Goal: Task Accomplishment & Management: Complete application form

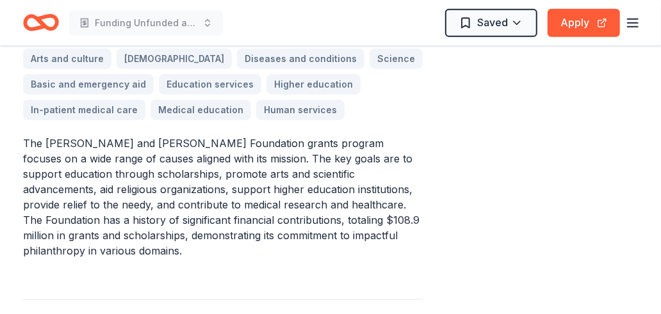
scroll to position [512, 0]
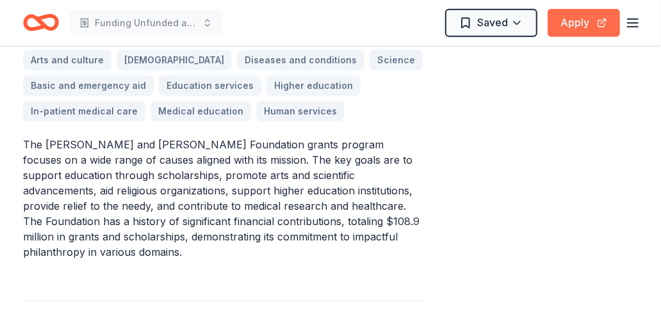
click at [580, 26] on button "Apply" at bounding box center [584, 23] width 72 height 28
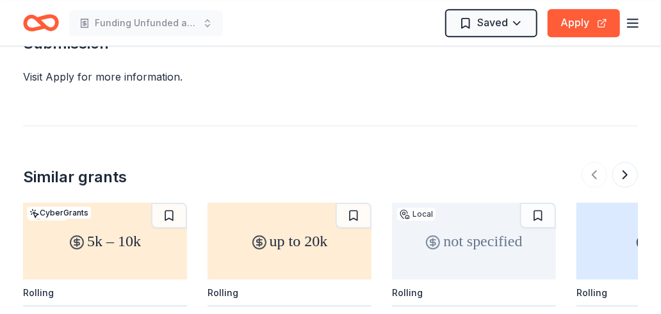
scroll to position [1281, 0]
click at [628, 162] on button at bounding box center [625, 175] width 26 height 26
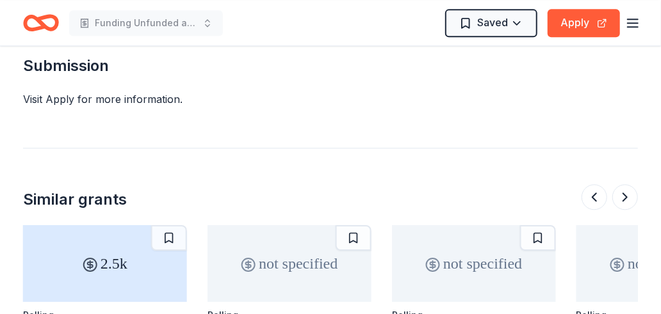
scroll to position [1217, 0]
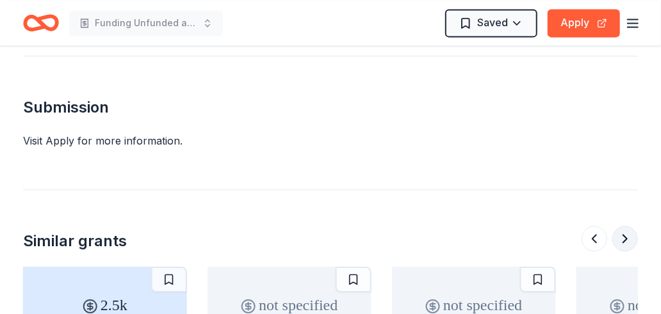
click at [624, 226] on button at bounding box center [625, 239] width 26 height 26
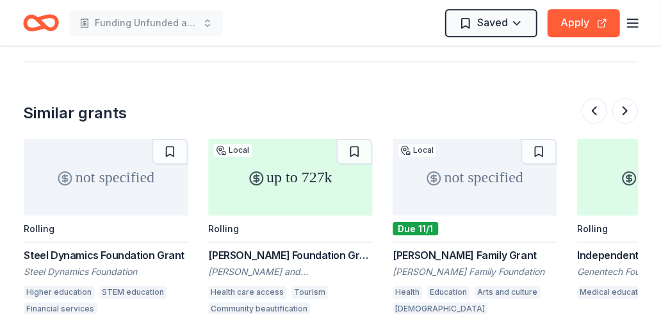
scroll to position [1281, 0]
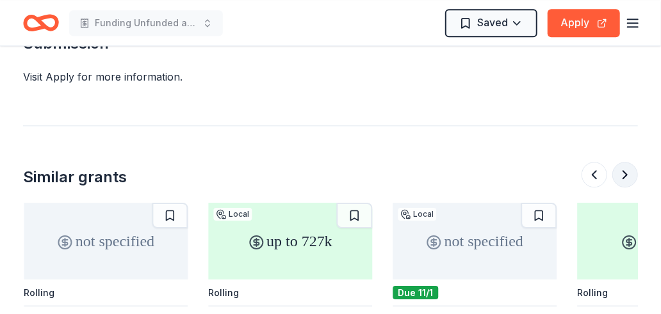
click at [624, 162] on button at bounding box center [625, 175] width 26 height 26
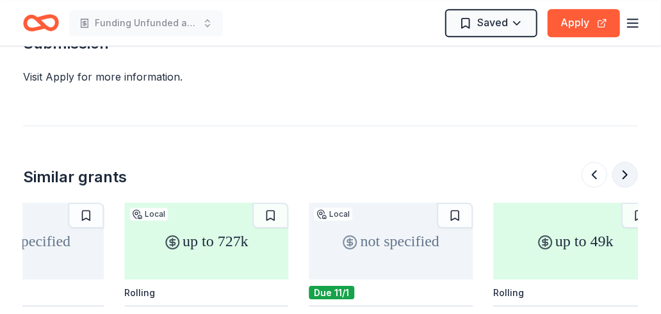
scroll to position [0, 1209]
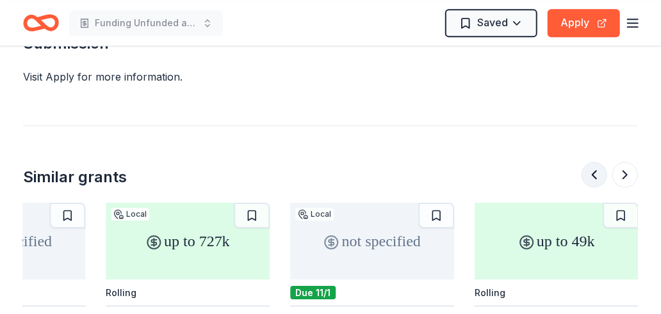
click at [597, 162] on button at bounding box center [595, 175] width 26 height 26
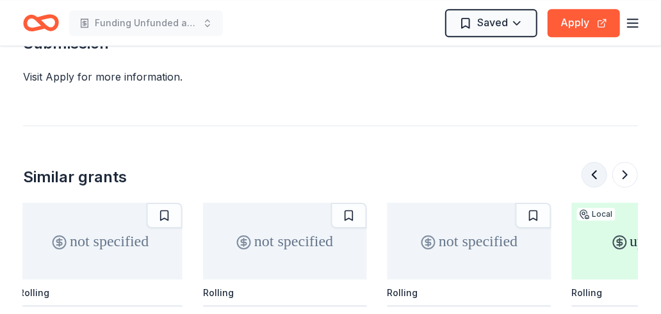
scroll to position [0, 737]
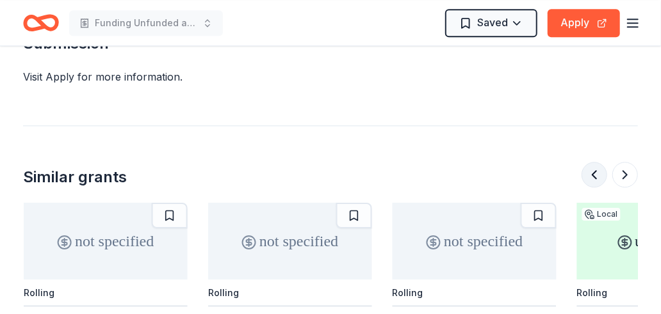
click at [597, 162] on button at bounding box center [595, 175] width 26 height 26
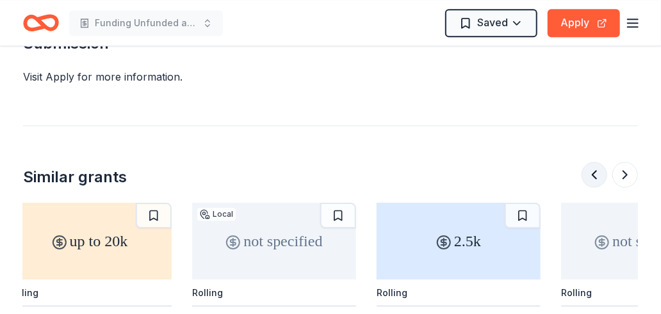
scroll to position [0, 184]
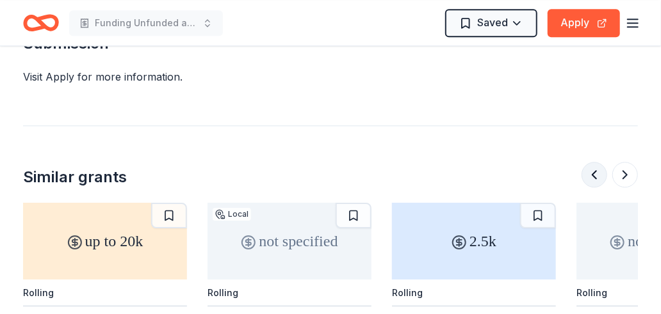
click at [597, 162] on button at bounding box center [595, 175] width 26 height 26
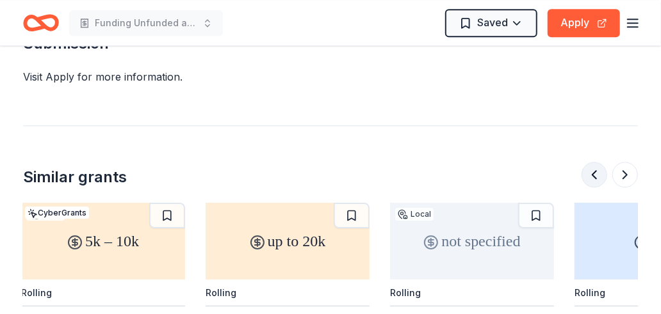
scroll to position [0, 0]
